Goal: Task Accomplishment & Management: Manage account settings

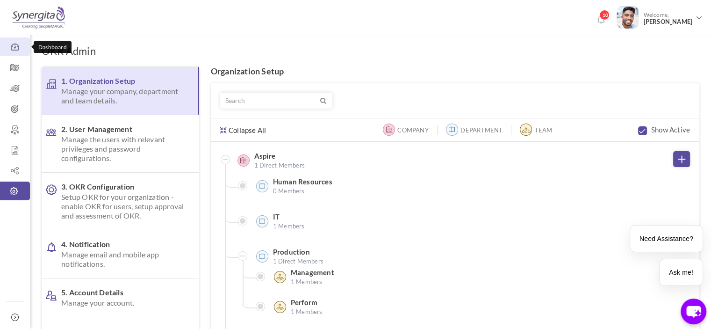
click at [19, 50] on icon at bounding box center [15, 47] width 30 height 9
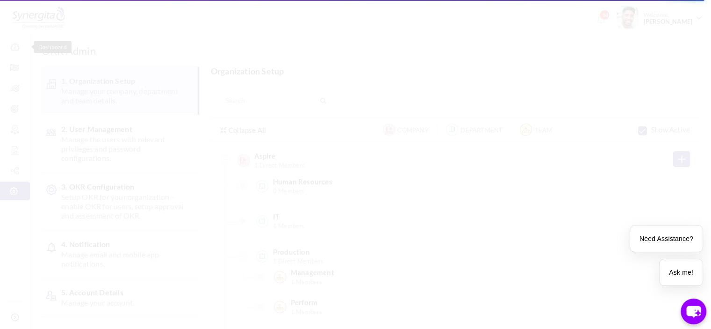
click at [560, 69] on body "Trial Extended! Subscribe to continue using all the features. 10 Welcome, Frank…" at bounding box center [355, 164] width 711 height 329
click at [531, 150] on body "Trial Extended! Subscribe to continue using all the features. 10 Welcome, Frank…" at bounding box center [355, 164] width 711 height 329
click at [701, 223] on div "✕" at bounding box center [705, 223] width 10 height 10
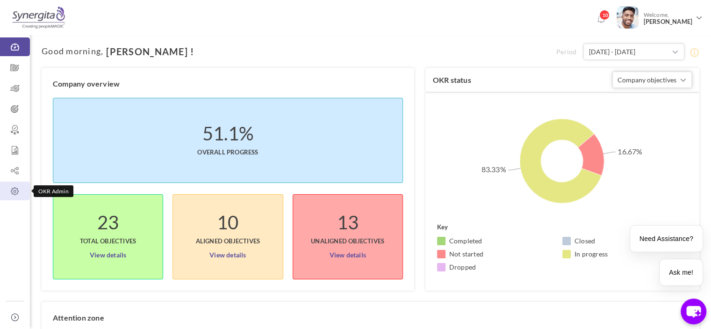
click at [20, 183] on link "OKR Admin" at bounding box center [15, 190] width 30 height 19
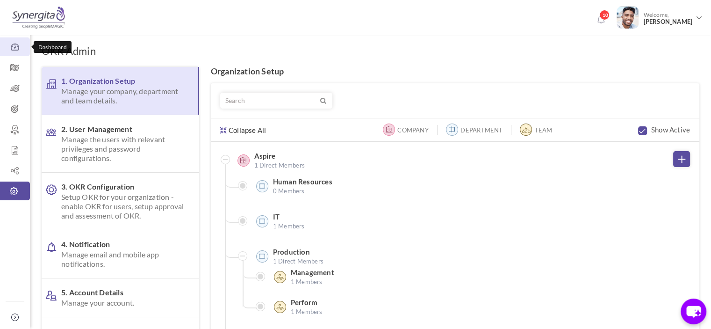
click at [6, 44] on icon at bounding box center [15, 47] width 30 height 9
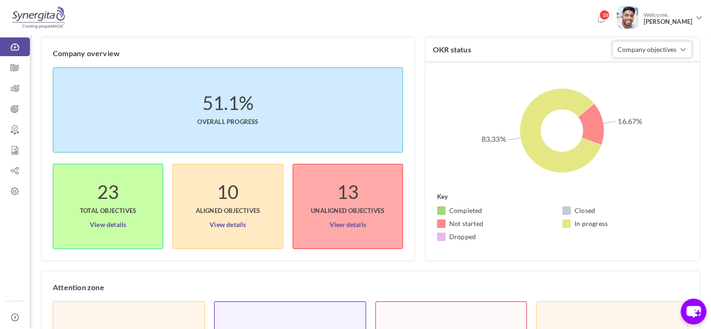
scroll to position [47, 0]
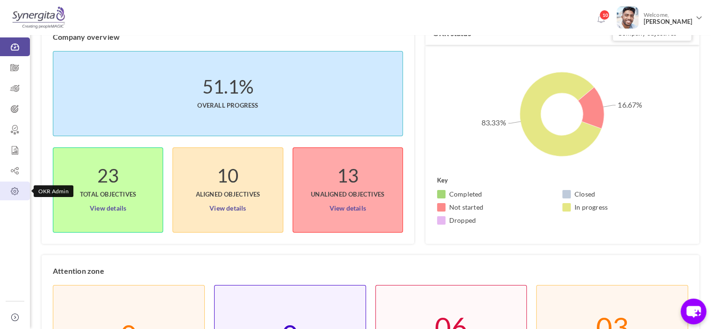
click at [3, 190] on icon at bounding box center [15, 191] width 30 height 9
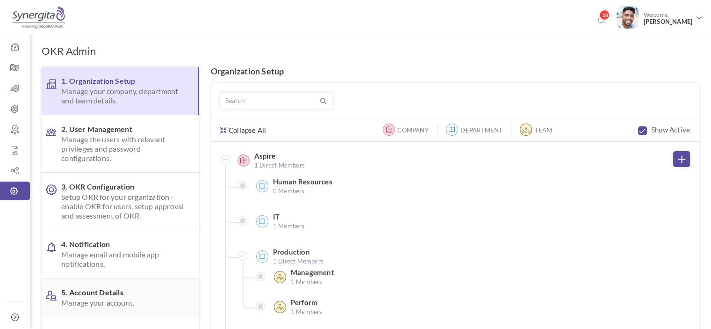
click at [102, 296] on span "5. Account Details Manage your account." at bounding box center [122, 298] width 123 height 20
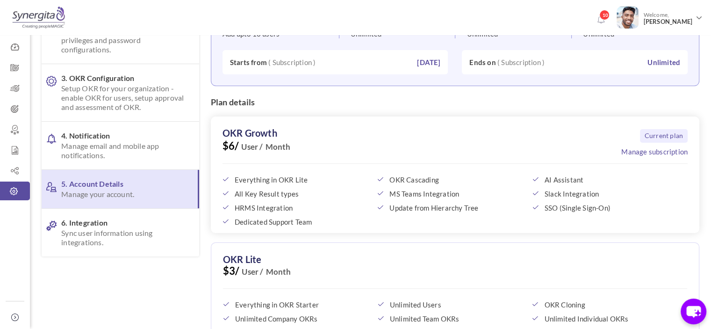
scroll to position [140, 0]
